Goal: Information Seeking & Learning: Learn about a topic

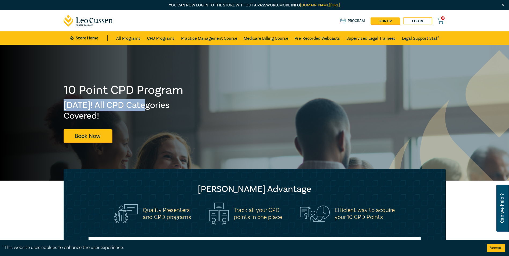
drag, startPoint x: 65, startPoint y: 100, endPoint x: 140, endPoint y: 105, distance: 75.3
click at [140, 105] on h2 "Fri 5 Dec! All CPD Categories Covered!" at bounding box center [124, 110] width 120 height 21
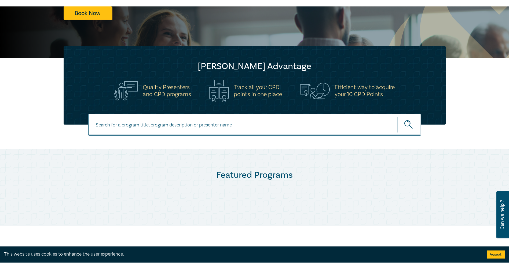
scroll to position [81, 0]
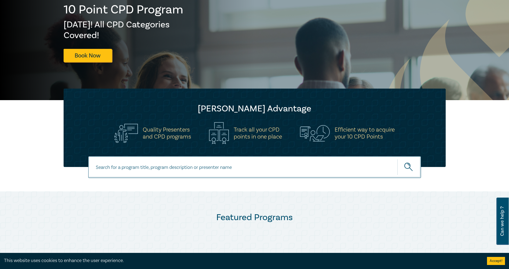
click at [278, 164] on input at bounding box center [254, 167] width 333 height 22
paste input "AI Prompting for Lawyers – Effective Skills for Legal Practice"
type input "AI Prompting for Lawyers – Effective Skills for Legal Practice"
click at [397, 159] on button "submit" at bounding box center [409, 167] width 24 height 16
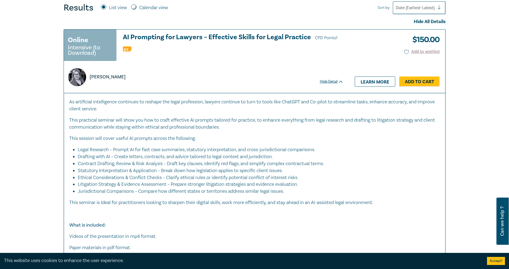
scroll to position [268, 0]
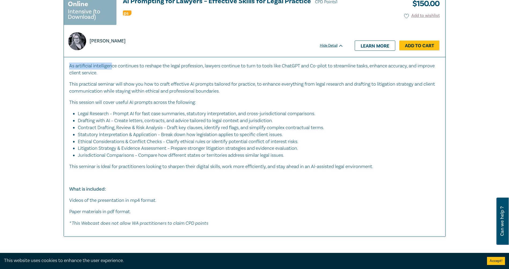
drag, startPoint x: 69, startPoint y: 66, endPoint x: 112, endPoint y: 67, distance: 43.2
click at [112, 67] on div "As artificial intelligence continues to reshape the legal profession, lawyers c…" at bounding box center [255, 146] width 382 height 179
drag, startPoint x: 112, startPoint y: 67, endPoint x: 170, endPoint y: 118, distance: 77.6
click at [171, 116] on li "Legal Research – Prompt AI for fast case summaries, statutory interpretation, a…" at bounding box center [256, 113] width 357 height 7
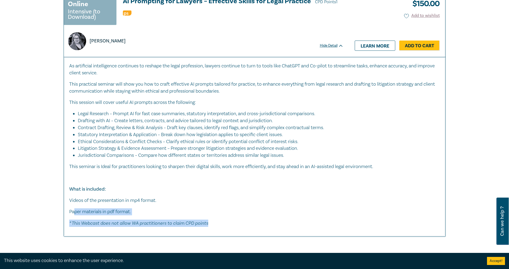
drag, startPoint x: 213, startPoint y: 222, endPoint x: 74, endPoint y: 213, distance: 139.3
click at [74, 213] on div "As artificial intelligence continues to reshape the legal profession, lawyers c…" at bounding box center [254, 145] width 371 height 164
drag, startPoint x: 74, startPoint y: 213, endPoint x: 82, endPoint y: 219, distance: 9.9
click at [82, 220] on p "* This Webcast does not allow WA practitioners to claim CPD points" at bounding box center [254, 223] width 371 height 7
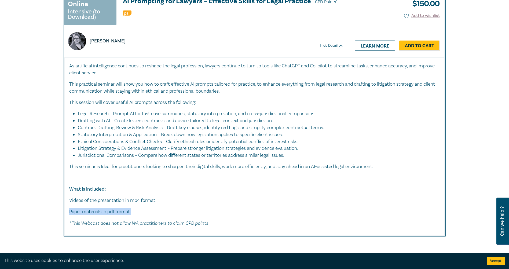
drag, startPoint x: 70, startPoint y: 212, endPoint x: 133, endPoint y: 212, distance: 63.1
click at [133, 212] on p "Paper materials in pdf format." at bounding box center [254, 211] width 371 height 7
drag, startPoint x: 159, startPoint y: 202, endPoint x: 63, endPoint y: 197, distance: 96.0
click at [63, 197] on div "Online Intensive (to Download) AI Prompting for Lawyers – Effective Skills for …" at bounding box center [254, 114] width 389 height 243
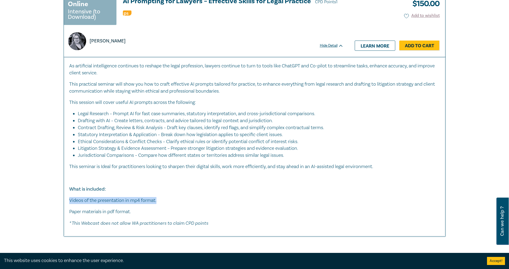
drag, startPoint x: 63, startPoint y: 197, endPoint x: 74, endPoint y: 203, distance: 12.5
click at [74, 203] on p "Videos of the presentation in mp4 format." at bounding box center [254, 200] width 371 height 7
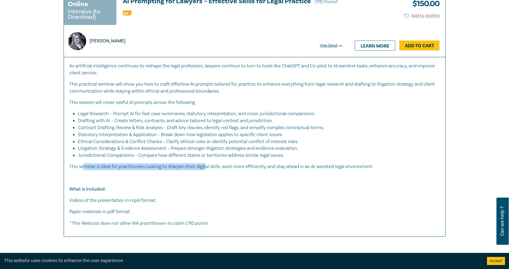
drag, startPoint x: 84, startPoint y: 170, endPoint x: 210, endPoint y: 168, distance: 126.4
click at [210, 168] on p "This seminar is Ideal for practitioners looking to sharpen their digital skills…" at bounding box center [254, 166] width 371 height 7
click at [212, 169] on p "This seminar is Ideal for practitioners looking to sharpen their digital skills…" at bounding box center [254, 166] width 371 height 7
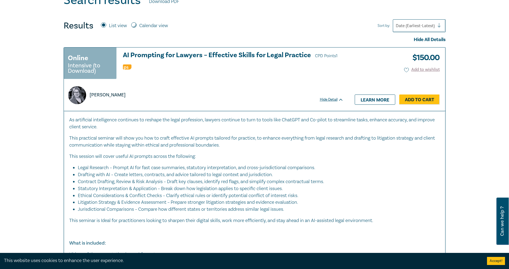
scroll to position [215, 0]
click at [162, 57] on h3 "AI Prompting for Lawyers – Effective Skills for Legal Practice CPD Points 1" at bounding box center [233, 55] width 221 height 8
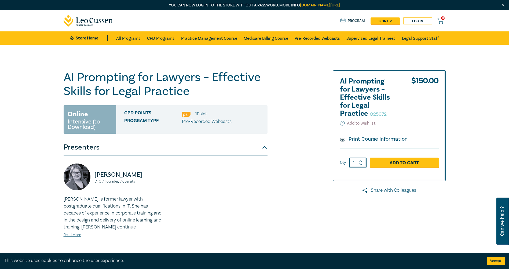
click at [130, 116] on span "CPD Points" at bounding box center [153, 113] width 58 height 7
drag, startPoint x: 129, startPoint y: 112, endPoint x: 147, endPoint y: 113, distance: 18.5
click at [147, 113] on span "CPD Points" at bounding box center [153, 113] width 58 height 7
drag, startPoint x: 147, startPoint y: 113, endPoint x: 142, endPoint y: 118, distance: 6.5
click at [142, 118] on span "Program type" at bounding box center [153, 121] width 58 height 7
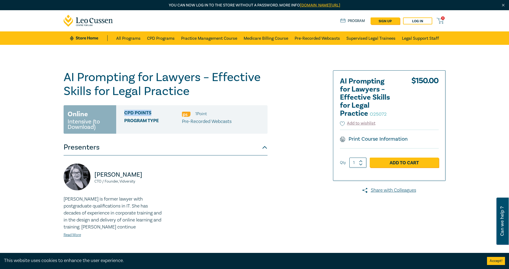
drag, startPoint x: 124, startPoint y: 112, endPoint x: 160, endPoint y: 117, distance: 36.5
click at [160, 117] on span "CPD Points" at bounding box center [153, 113] width 58 height 7
drag, startPoint x: 160, startPoint y: 117, endPoint x: 157, endPoint y: 120, distance: 5.1
click at [157, 120] on span "Program type" at bounding box center [153, 121] width 58 height 7
click at [203, 161] on div "[PERSON_NAME] CTO / Founder, Vidversity [PERSON_NAME] is former lawyer with pos…" at bounding box center [166, 204] width 204 height 99
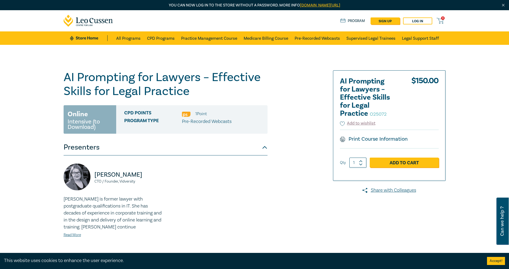
click at [259, 149] on button "Presenters" at bounding box center [166, 147] width 204 height 16
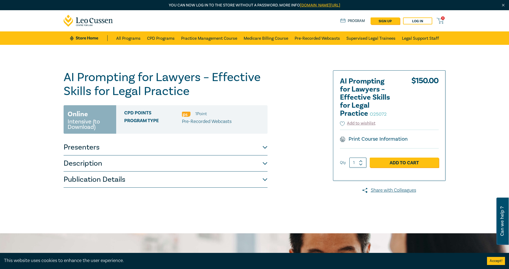
click at [265, 164] on button "Description" at bounding box center [166, 163] width 204 height 16
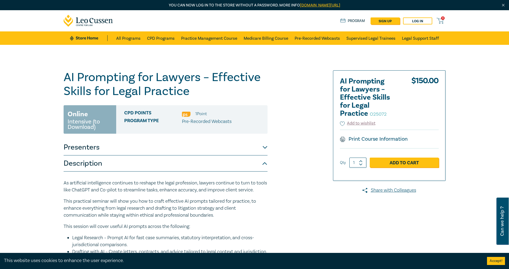
click at [265, 164] on button "Description" at bounding box center [166, 163] width 204 height 16
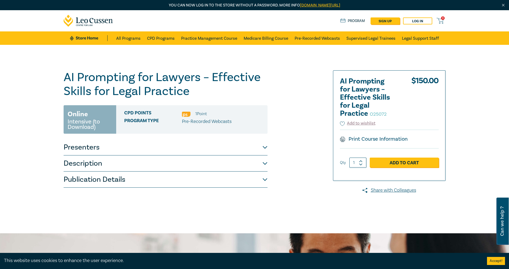
click at [372, 138] on link "Print Course Information" at bounding box center [374, 139] width 68 height 7
click at [300, 151] on div "AI Prompting for Lawyers – Effective Skills for Legal Practice O25072 Online In…" at bounding box center [189, 128] width 259 height 117
